Goal: Complete application form

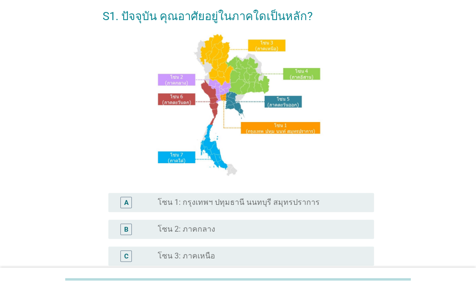
scroll to position [112, 0]
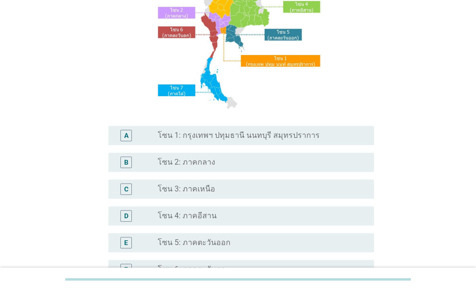
click at [311, 143] on div "A radio_button_unchecked โซน 1: กรุงเทพฯ ปทุมธานี นนทบุรี สมุทรปราการ" at bounding box center [240, 135] width 265 height 19
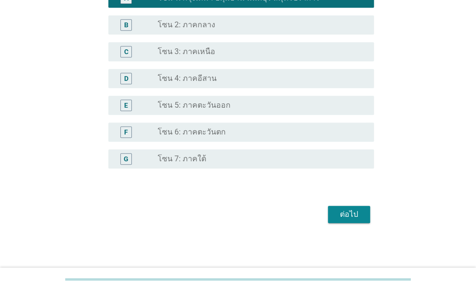
scroll to position [250, 0]
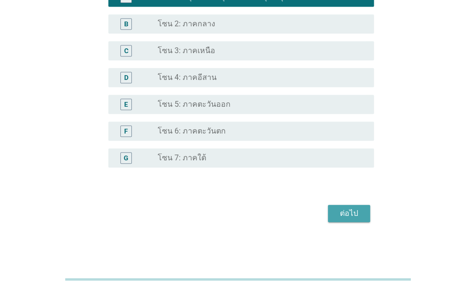
click at [345, 216] on div "ต่อไป" at bounding box center [348, 213] width 27 height 11
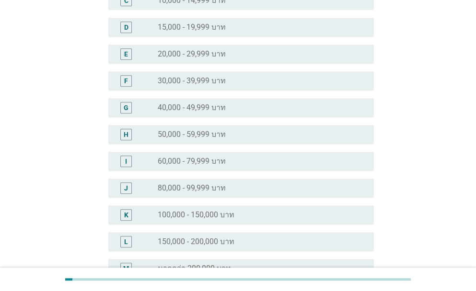
scroll to position [207, 0]
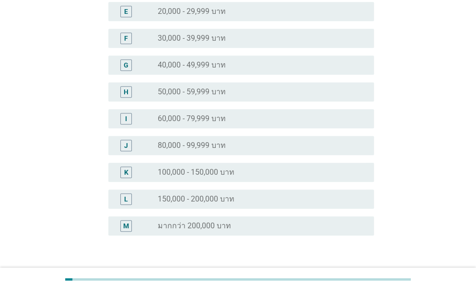
click at [228, 144] on div "radio_button_unchecked 80,000 - 99,999 บาท" at bounding box center [258, 146] width 201 height 10
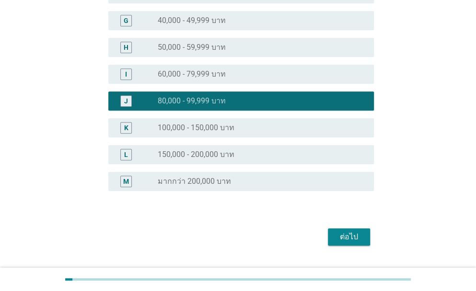
scroll to position [275, 0]
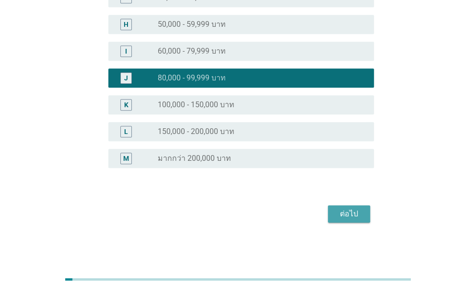
click at [356, 216] on div "ต่อไป" at bounding box center [348, 213] width 27 height 11
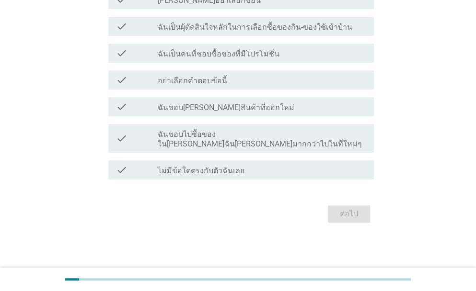
scroll to position [0, 0]
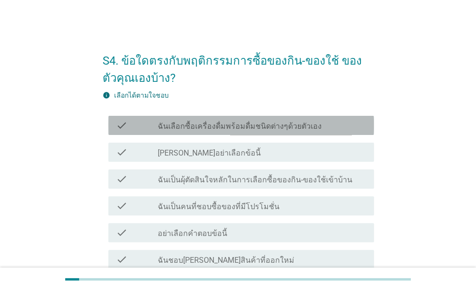
click at [211, 122] on label "ฉันเลือกซื้อเครื่องดื่มพร้อมดื่มชนิดต่างๆด้วยตัวเอง" at bounding box center [240, 127] width 164 height 10
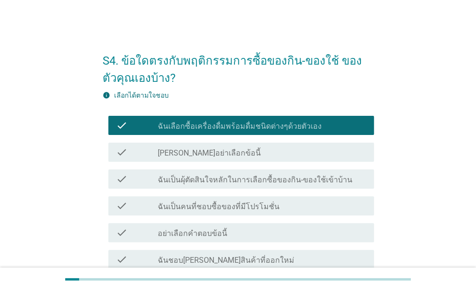
click at [213, 182] on label "ฉันเป็นผุ้ตัดสินใจหลักในการเลือกซื้อของกิน-ของใช้เข้าบ้าน" at bounding box center [255, 180] width 194 height 10
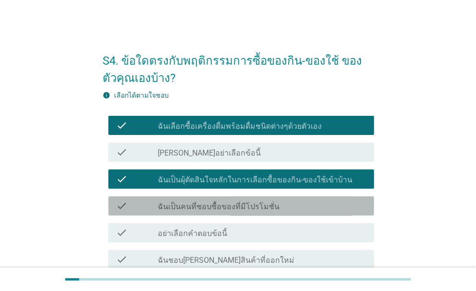
click at [195, 207] on label "ฉันเป็นคนที่ชอบซื้อของที่มีโปรโมชั่น" at bounding box center [219, 207] width 122 height 10
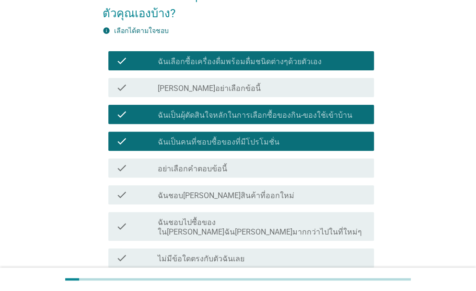
scroll to position [112, 0]
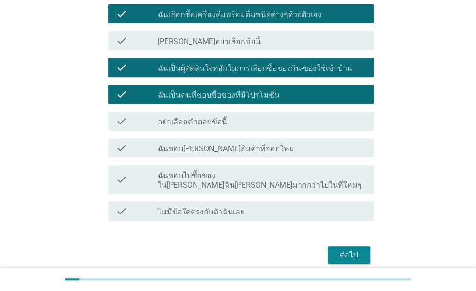
click at [188, 144] on label "ฉันชอบ[PERSON_NAME]สินค้าที่ออกใหม่" at bounding box center [226, 149] width 137 height 10
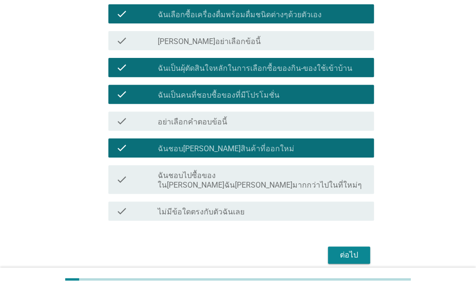
click at [213, 175] on label "ฉันชอบไปซื้อของใน[PERSON_NAME]ฉัน[PERSON_NAME]มากกว่าไปในที่ใหม่ๆ" at bounding box center [262, 180] width 208 height 19
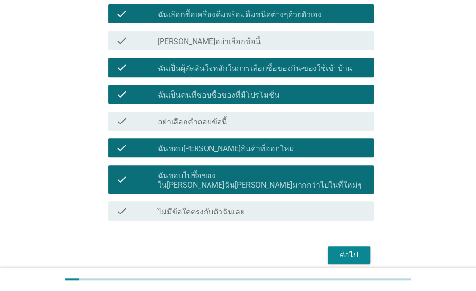
click at [208, 207] on label "ไม่มีข้อใดตรงกับตัวฉันเลย" at bounding box center [201, 212] width 87 height 10
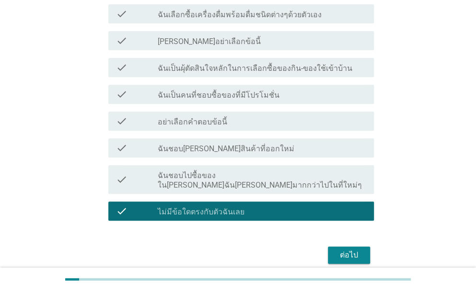
click at [227, 179] on label "ฉันชอบไปซื้อของใน[PERSON_NAME]ฉัน[PERSON_NAME]มากกว่าไปในที่ใหม่ๆ" at bounding box center [262, 180] width 208 height 19
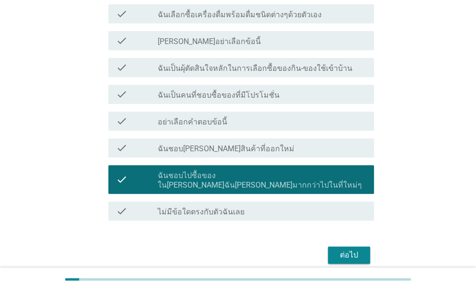
click at [186, 148] on label "ฉันชอบ[PERSON_NAME]สินค้าที่ออกใหม่" at bounding box center [226, 149] width 137 height 10
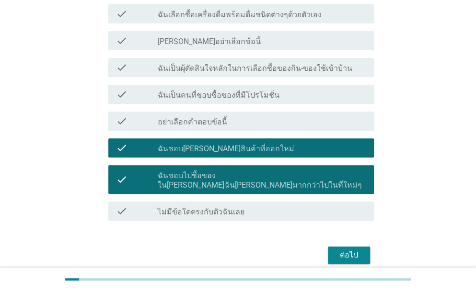
click at [191, 96] on label "ฉันเป็นคนที่ชอบซื้อของที่มีโปรโมชั่น" at bounding box center [219, 96] width 122 height 10
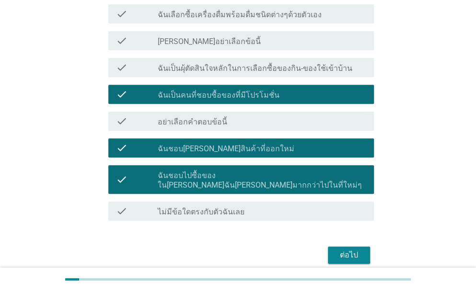
click at [191, 69] on label "ฉันเป็นผุ้ตัดสินใจหลักในการเลือกซื้อของกิน-ของใช้เข้าบ้าน" at bounding box center [255, 69] width 194 height 10
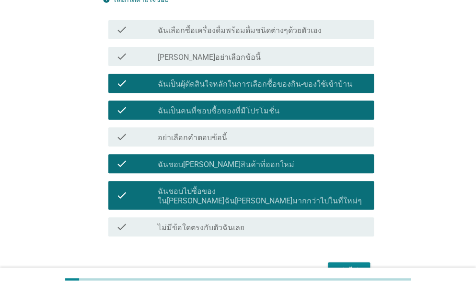
scroll to position [0, 0]
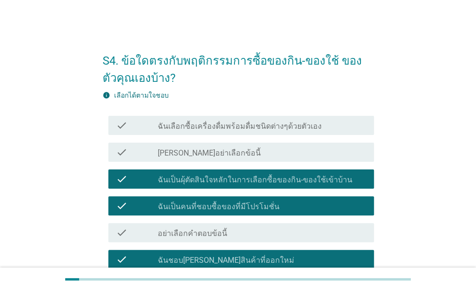
click at [217, 123] on label "ฉันเลือกซื้อเครื่องดื่มพร้อมดื่มชนิดต่างๆด้วยตัวเอง" at bounding box center [240, 127] width 164 height 10
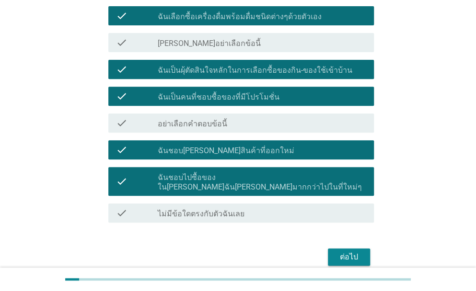
scroll to position [143, 0]
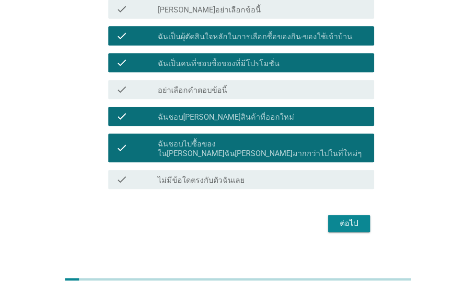
click at [354, 218] on div "ต่อไป" at bounding box center [348, 223] width 27 height 11
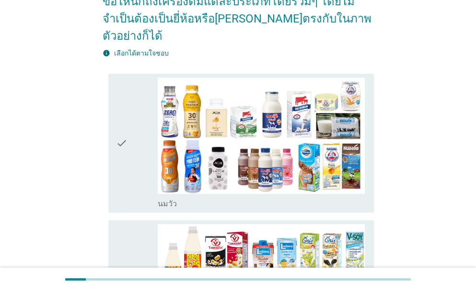
scroll to position [112, 0]
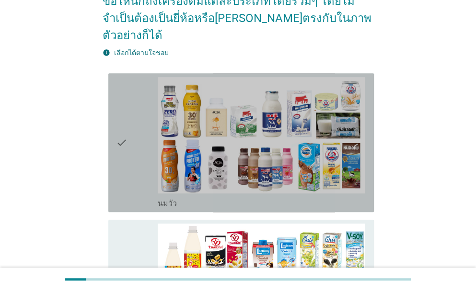
click at [118, 128] on icon "check" at bounding box center [121, 142] width 11 height 131
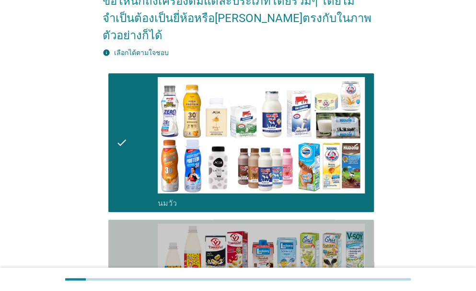
click at [143, 227] on div "check" at bounding box center [137, 289] width 42 height 131
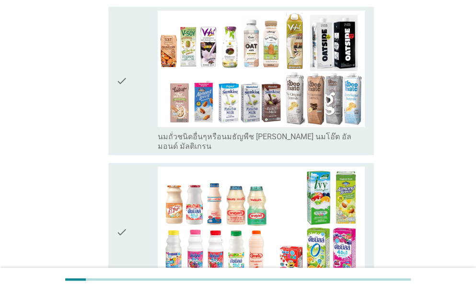
scroll to position [479, 0]
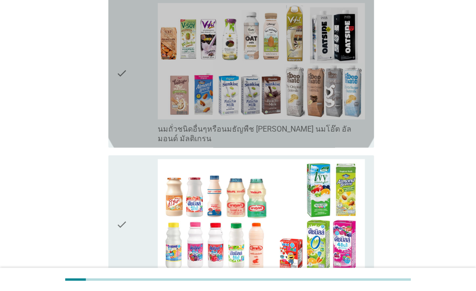
click at [113, 76] on div "check check_box_outline_blank นมถั่วชนิดอื่นๆหรือนมธัญพืช [PERSON_NAME] นมโอ๊ต …" at bounding box center [240, 73] width 265 height 149
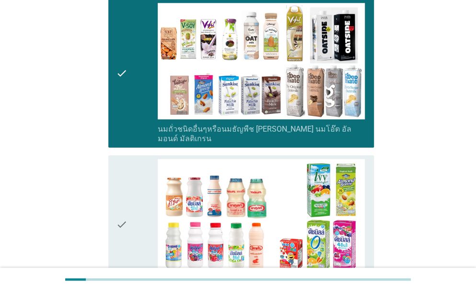
click at [136, 188] on div "check" at bounding box center [137, 224] width 42 height 131
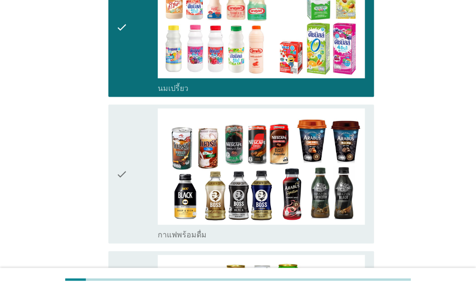
scroll to position [666, 0]
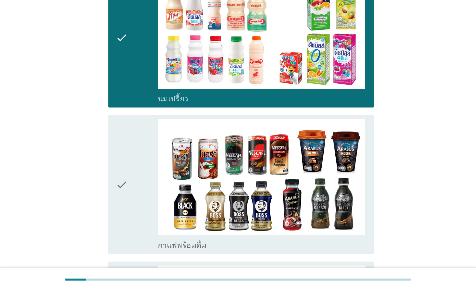
click at [129, 194] on div "check" at bounding box center [137, 184] width 42 height 131
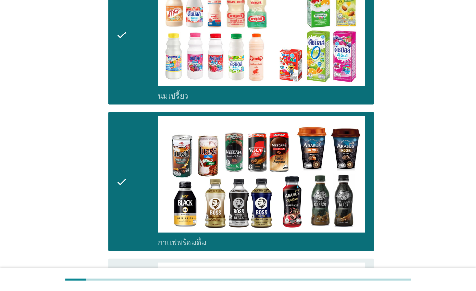
scroll to position [730, 0]
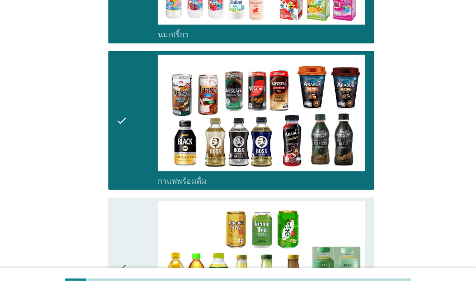
click at [119, 202] on icon "check" at bounding box center [121, 267] width 11 height 131
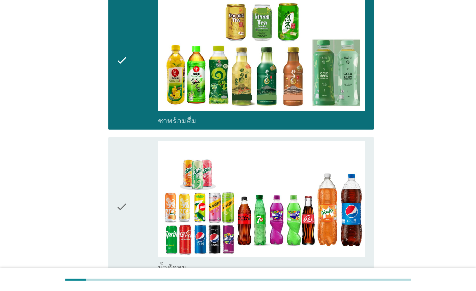
scroll to position [1017, 0]
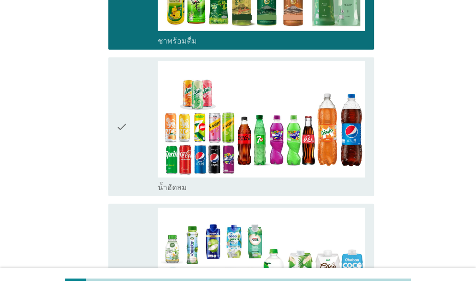
click at [119, 135] on icon "check" at bounding box center [121, 126] width 11 height 131
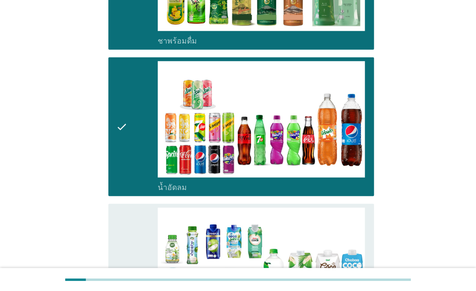
click at [121, 215] on icon "check" at bounding box center [121, 273] width 11 height 131
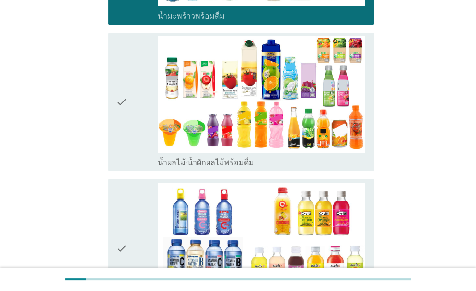
scroll to position [1352, 0]
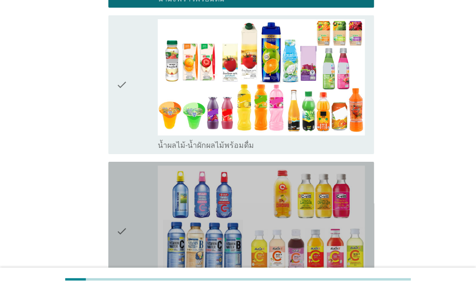
click at [125, 189] on icon "check" at bounding box center [121, 231] width 11 height 131
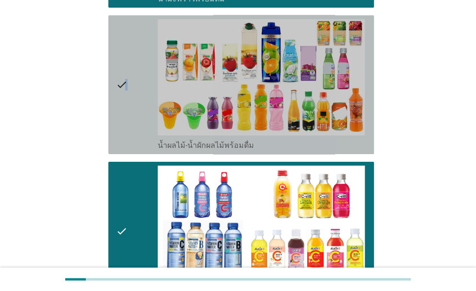
click at [127, 99] on div "check" at bounding box center [137, 84] width 42 height 131
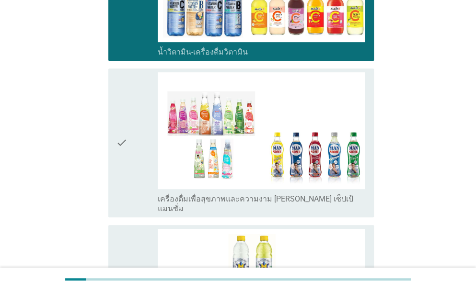
scroll to position [1624, 0]
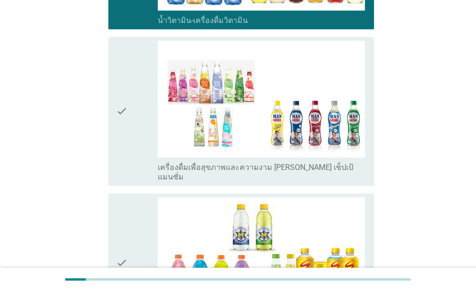
click at [126, 91] on icon "check" at bounding box center [121, 111] width 11 height 141
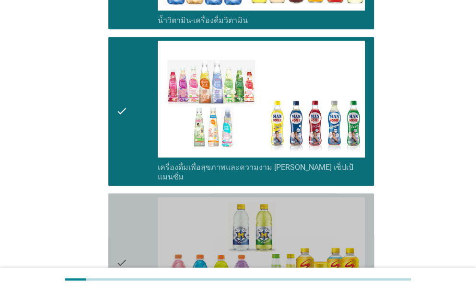
click at [120, 215] on icon "check" at bounding box center [121, 262] width 11 height 131
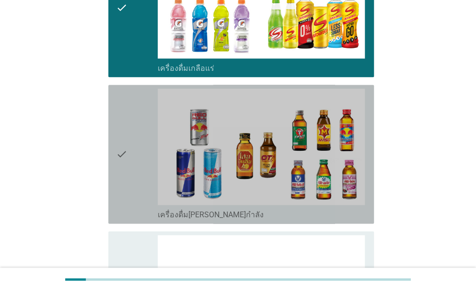
click at [136, 120] on div "check" at bounding box center [137, 154] width 42 height 131
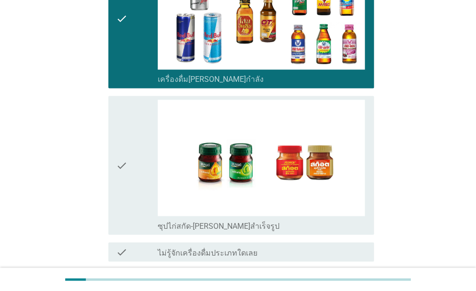
scroll to position [2058, 0]
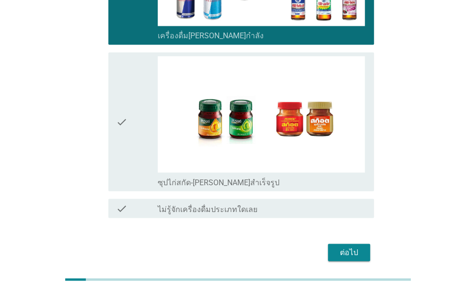
click at [357, 247] on div "ต่อไป" at bounding box center [348, 252] width 27 height 11
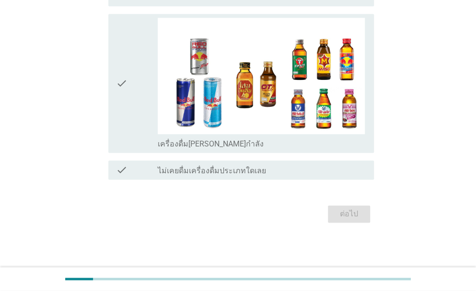
scroll to position [0, 0]
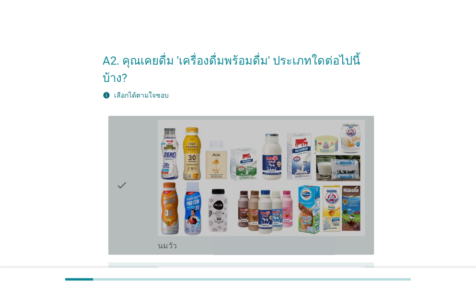
click at [132, 152] on div "check" at bounding box center [137, 185] width 42 height 131
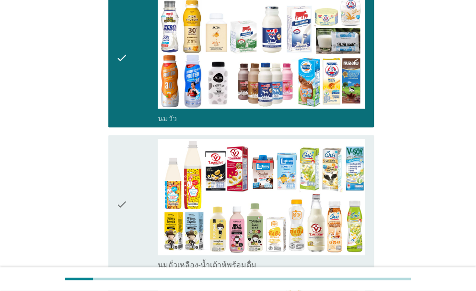
click at [131, 152] on div "check" at bounding box center [137, 204] width 42 height 131
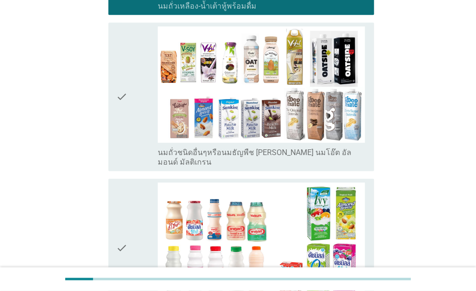
scroll to position [391, 0]
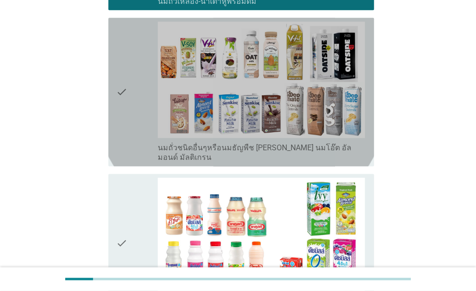
click at [130, 78] on div "check" at bounding box center [137, 92] width 42 height 141
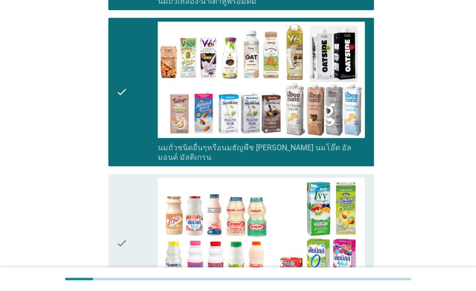
click at [128, 192] on div "check" at bounding box center [137, 243] width 42 height 131
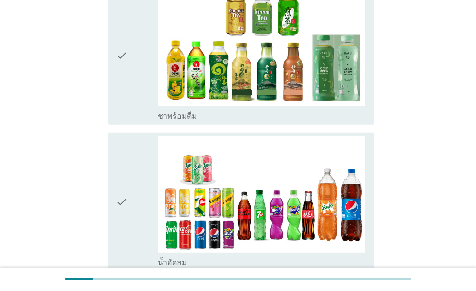
scroll to position [900, 0]
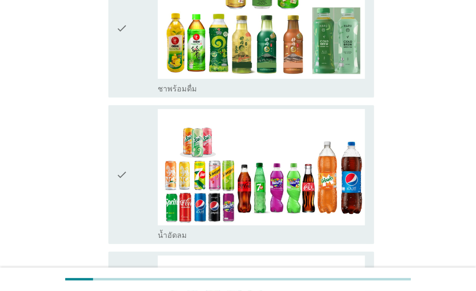
click at [143, 36] on div "check" at bounding box center [137, 27] width 42 height 131
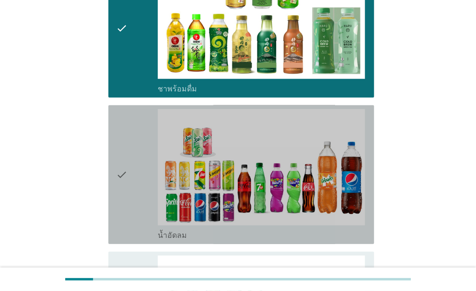
click at [137, 124] on div "check" at bounding box center [137, 174] width 42 height 131
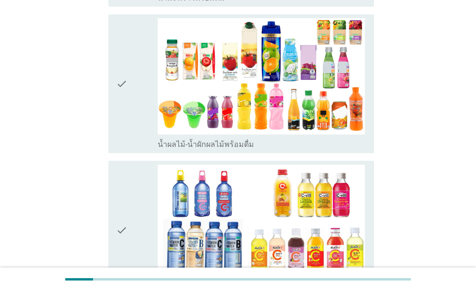
scroll to position [1294, 0]
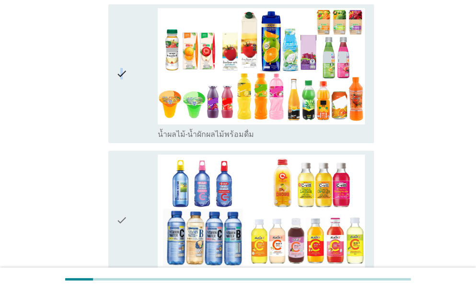
click at [122, 71] on icon "check" at bounding box center [121, 73] width 11 height 131
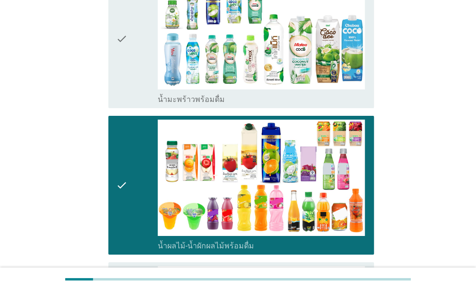
click at [124, 60] on icon "check" at bounding box center [121, 38] width 11 height 131
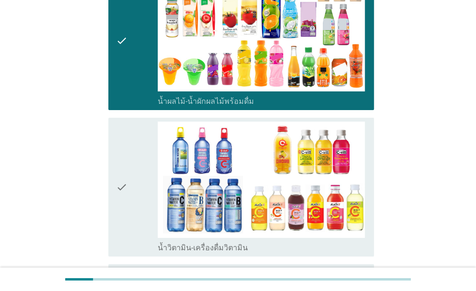
scroll to position [1406, 0]
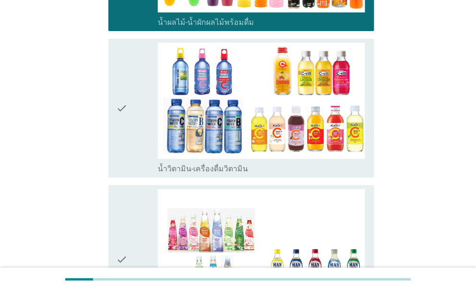
click at [129, 71] on div "check" at bounding box center [137, 108] width 42 height 131
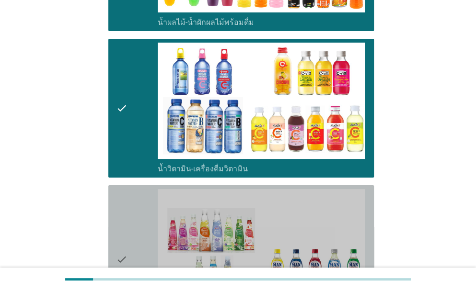
click at [121, 223] on icon "check" at bounding box center [121, 259] width 11 height 141
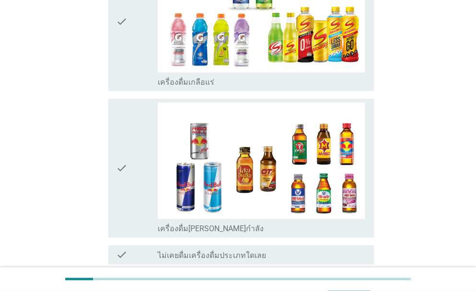
scroll to position [1821, 0]
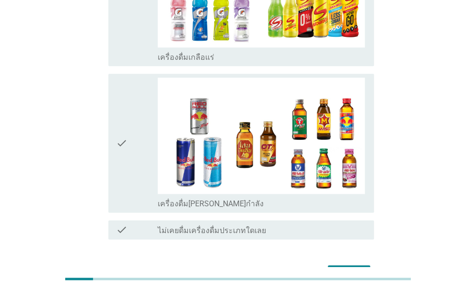
click at [116, 114] on icon "check" at bounding box center [121, 143] width 11 height 131
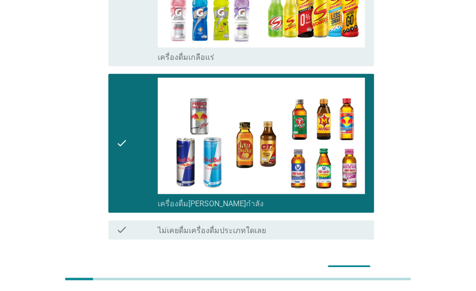
click at [357, 268] on div "ต่อไป" at bounding box center [348, 273] width 27 height 11
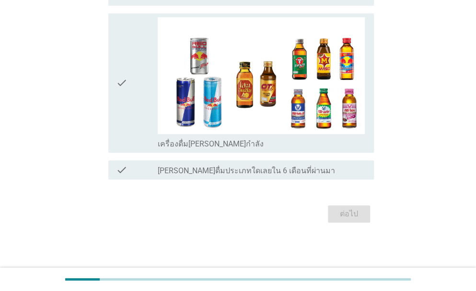
scroll to position [0, 0]
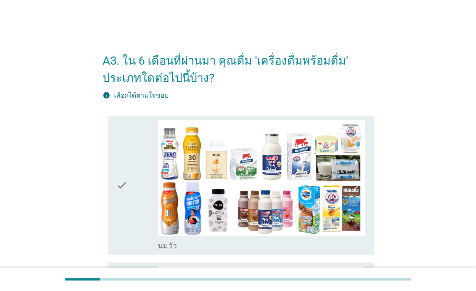
click at [111, 183] on div "check check_box_outline_blank [PERSON_NAME]" at bounding box center [240, 185] width 265 height 139
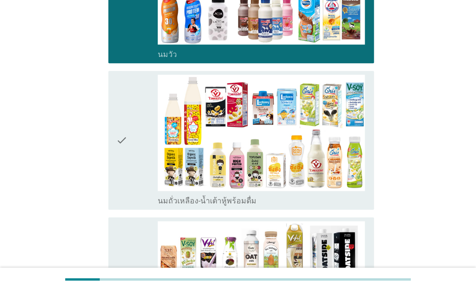
click at [134, 169] on div "check" at bounding box center [137, 140] width 42 height 131
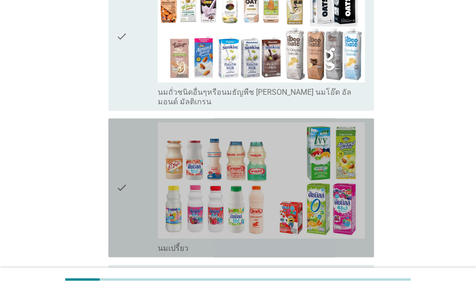
click at [137, 163] on div "check" at bounding box center [137, 187] width 42 height 131
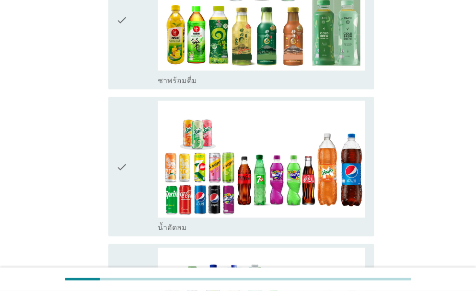
scroll to position [766, 0]
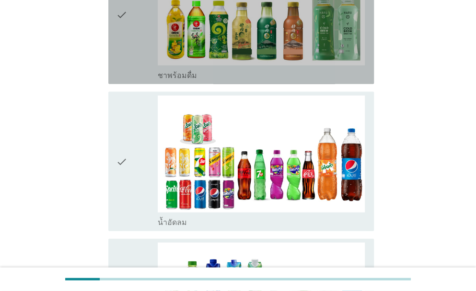
click at [132, 31] on div "check" at bounding box center [137, 14] width 42 height 131
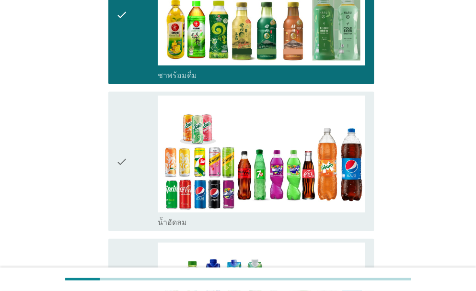
click at [115, 135] on div "check check_box น้ำอัดลม" at bounding box center [240, 161] width 265 height 139
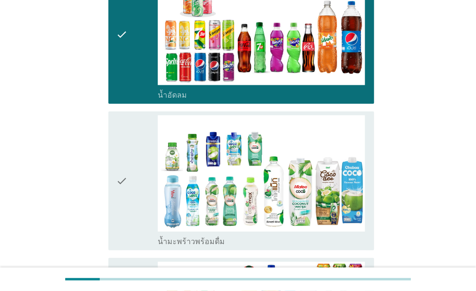
scroll to position [1022, 0]
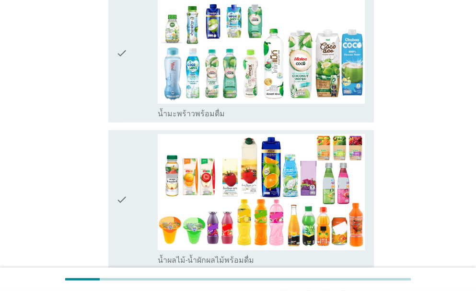
click at [128, 58] on div "check" at bounding box center [137, 53] width 42 height 131
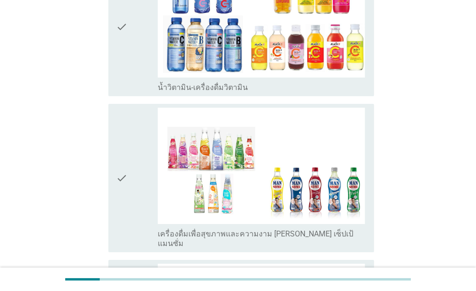
scroll to position [1453, 0]
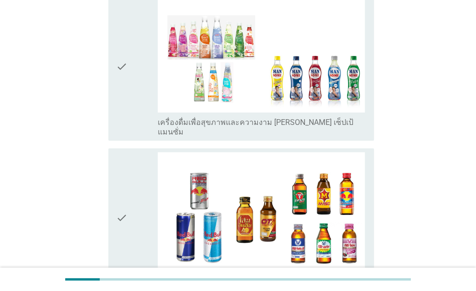
click at [135, 88] on div "check" at bounding box center [137, 66] width 42 height 141
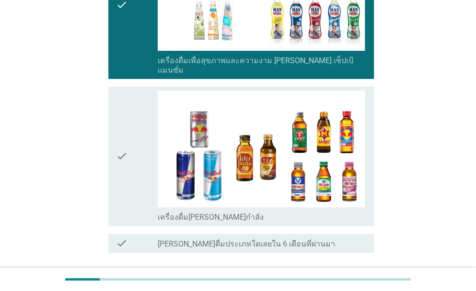
scroll to position [1567, 0]
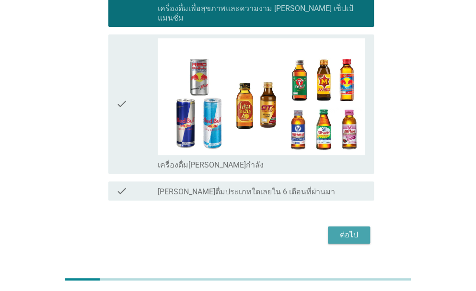
click at [358, 229] on div "ต่อไป" at bounding box center [348, 234] width 27 height 11
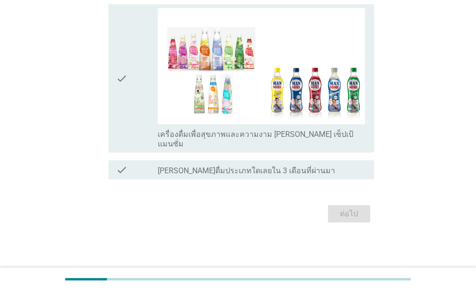
scroll to position [0, 0]
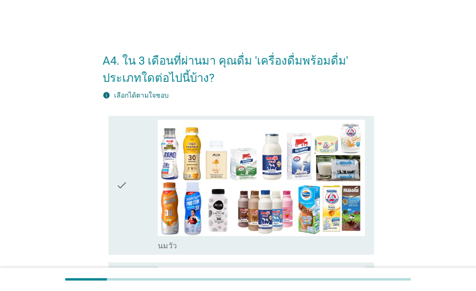
click at [128, 173] on div "check" at bounding box center [137, 185] width 42 height 131
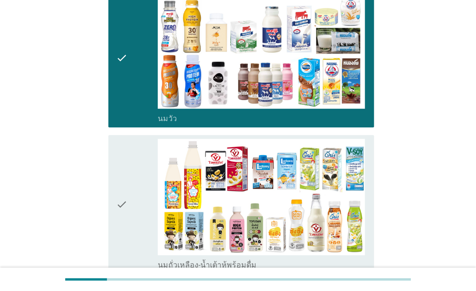
click at [136, 171] on div "check" at bounding box center [137, 204] width 42 height 131
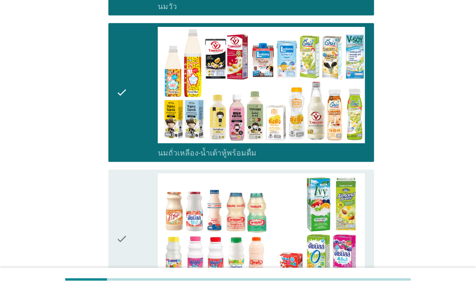
click at [125, 209] on icon "check" at bounding box center [121, 238] width 11 height 131
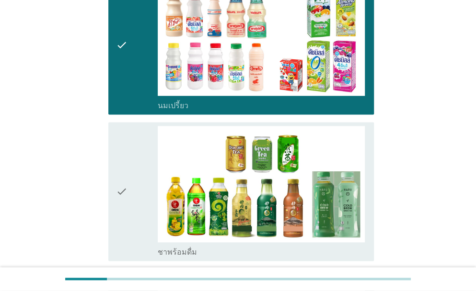
scroll to position [479, 0]
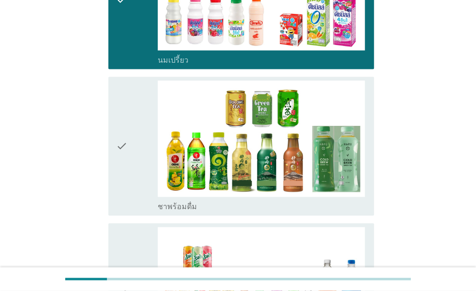
click at [127, 205] on icon "check" at bounding box center [121, 145] width 11 height 131
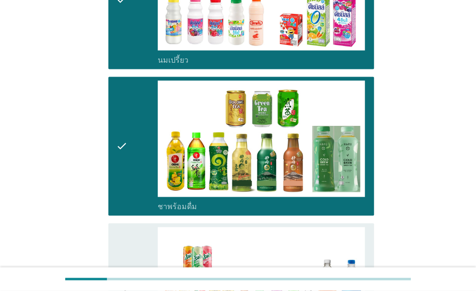
click at [122, 251] on icon "check" at bounding box center [121, 292] width 11 height 131
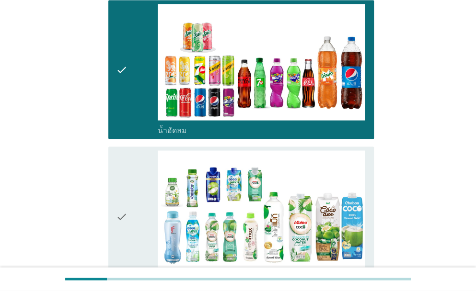
click at [142, 207] on div "check" at bounding box center [137, 215] width 42 height 131
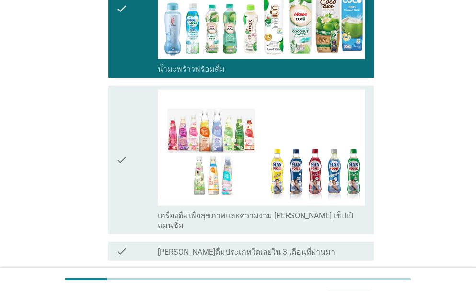
scroll to position [981, 0]
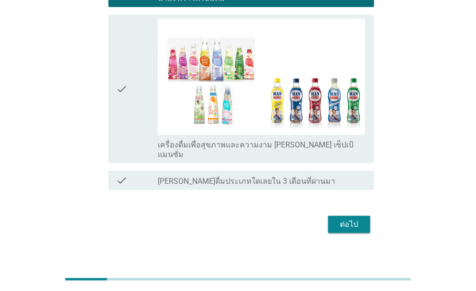
click at [133, 110] on div "check" at bounding box center [137, 89] width 42 height 141
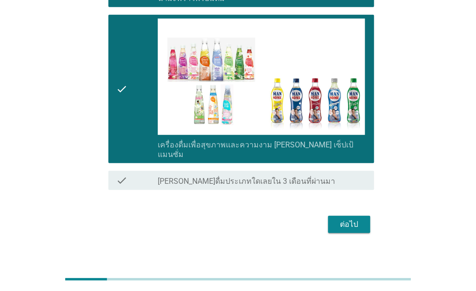
click at [356, 219] on div "ต่อไป" at bounding box center [348, 224] width 27 height 11
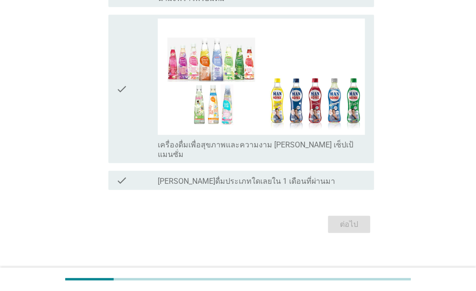
scroll to position [0, 0]
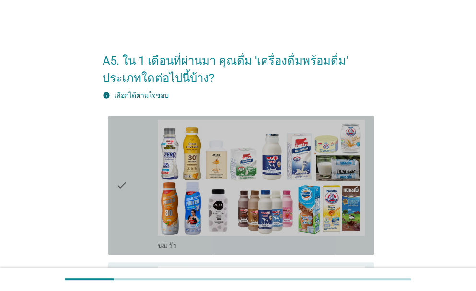
click at [150, 205] on div "check" at bounding box center [137, 185] width 42 height 131
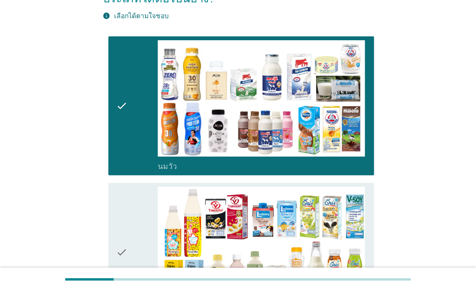
click at [143, 202] on div "check" at bounding box center [137, 252] width 42 height 131
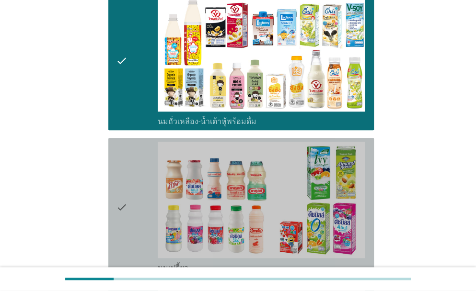
click at [143, 201] on div "check" at bounding box center [137, 207] width 42 height 131
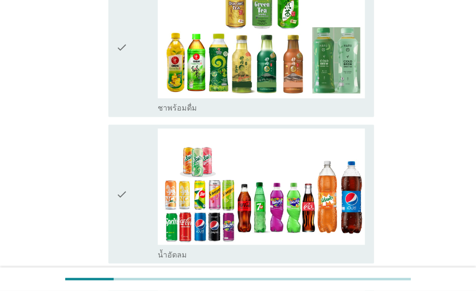
scroll to position [588, 0]
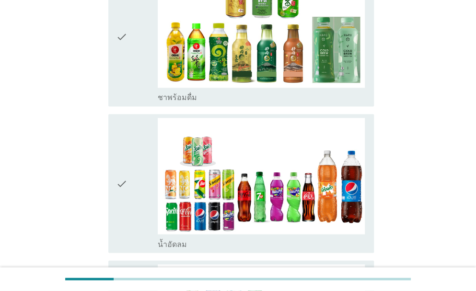
click at [119, 47] on icon "check" at bounding box center [121, 36] width 11 height 131
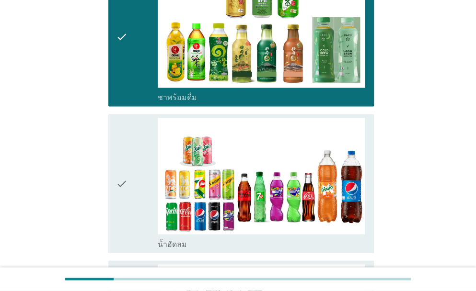
click at [118, 162] on icon "check" at bounding box center [121, 183] width 11 height 131
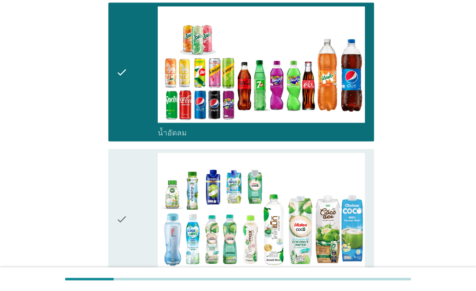
click at [136, 227] on div "check" at bounding box center [137, 218] width 42 height 131
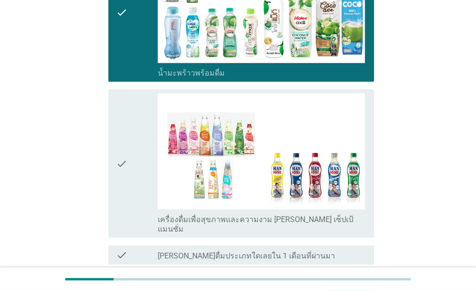
scroll to position [939, 0]
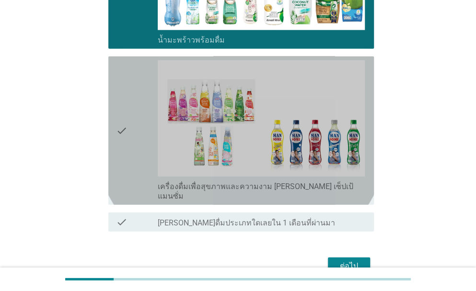
click at [134, 130] on div "check" at bounding box center [137, 130] width 42 height 141
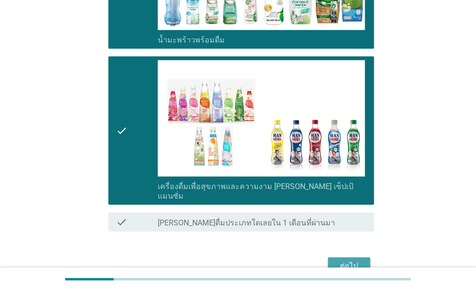
click at [345, 261] on div "ต่อไป" at bounding box center [348, 266] width 27 height 11
